Goal: Use online tool/utility: Use online tool/utility

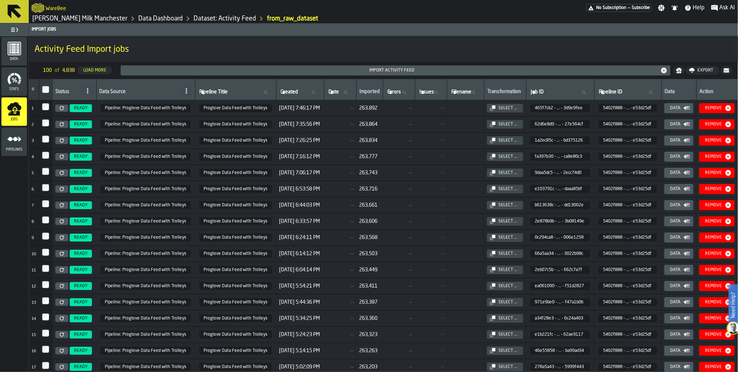
click at [20, 53] on icon "menu Data" at bounding box center [14, 48] width 14 height 14
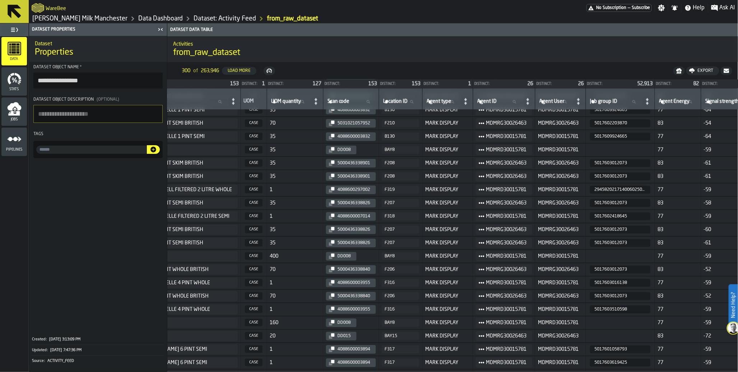
scroll to position [2439, 455]
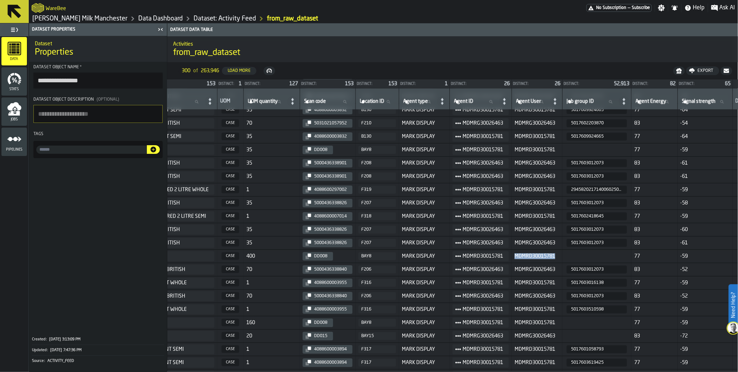
drag, startPoint x: 528, startPoint y: 257, endPoint x: 570, endPoint y: 253, distance: 41.9
click at [563, 253] on td "MDMRD30015781" at bounding box center [537, 255] width 51 height 13
copy span "MDMRD30015781"
click at [544, 102] on icon at bounding box center [541, 101] width 3 height 3
click at [550, 102] on input "Agent User Agent User" at bounding box center [532, 101] width 34 height 9
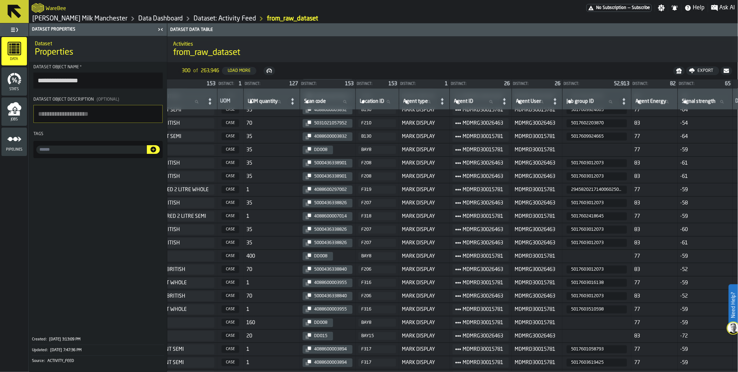
paste input "**********"
type input "**********"
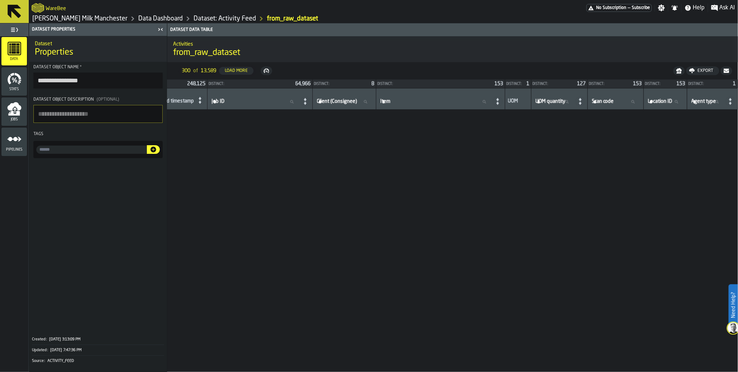
scroll to position [154, 183]
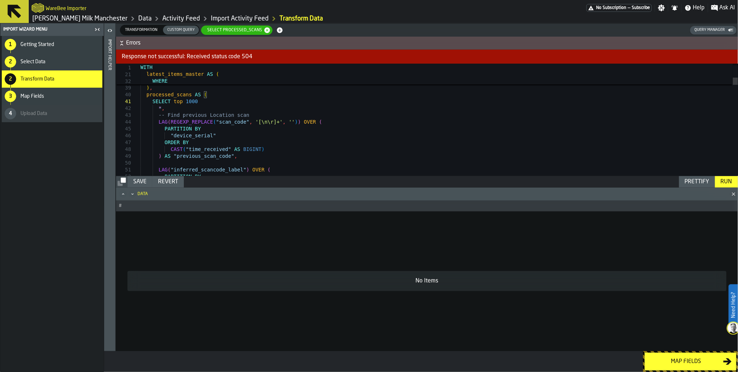
click at [722, 181] on div "Run" at bounding box center [726, 181] width 17 height 9
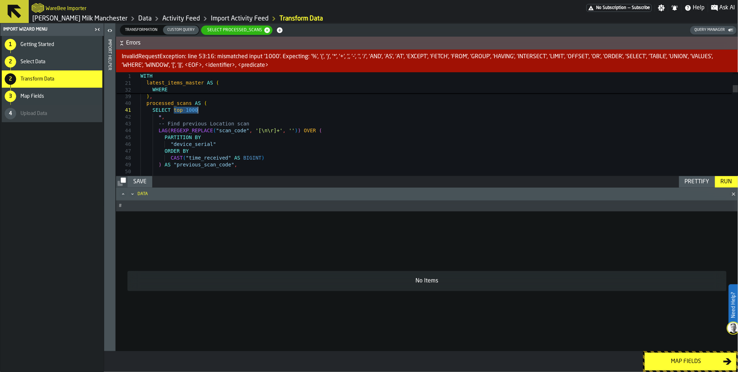
drag, startPoint x: 175, startPoint y: 110, endPoint x: 201, endPoint y: 108, distance: 26.3
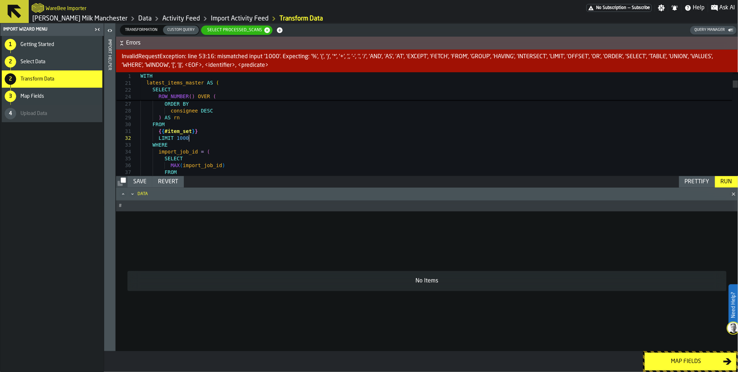
click at [723, 177] on div "Run" at bounding box center [726, 181] width 17 height 9
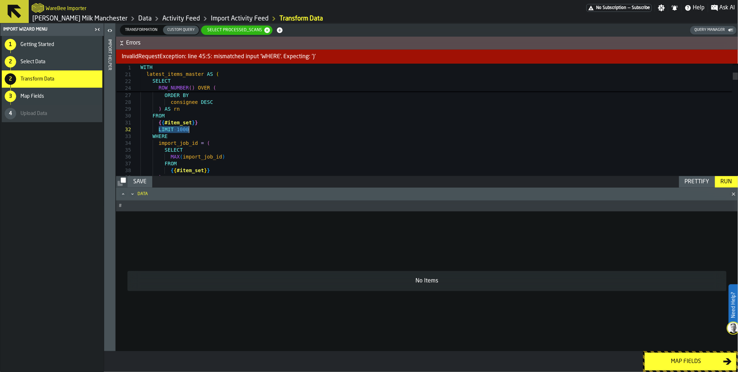
drag, startPoint x: 160, startPoint y: 129, endPoint x: 198, endPoint y: 128, distance: 37.8
drag, startPoint x: 198, startPoint y: 128, endPoint x: 214, endPoint y: 142, distance: 21.1
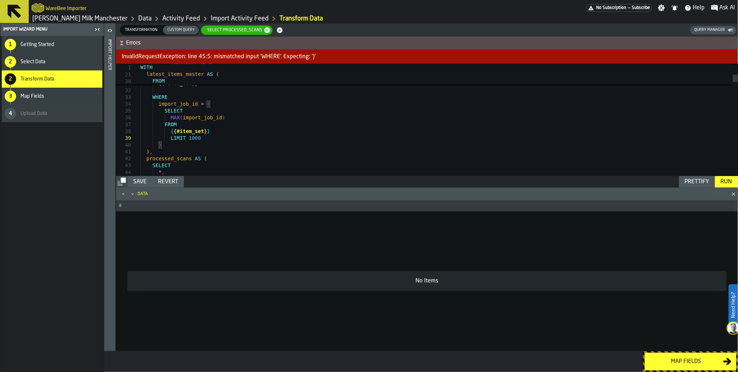
type textarea "**********"
click at [725, 183] on div "Run" at bounding box center [726, 181] width 17 height 9
